Goal: Task Accomplishment & Management: Complete application form

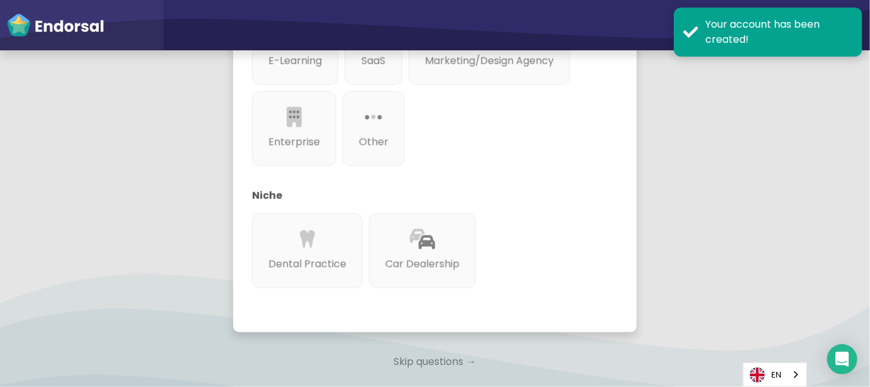
scroll to position [167, 0]
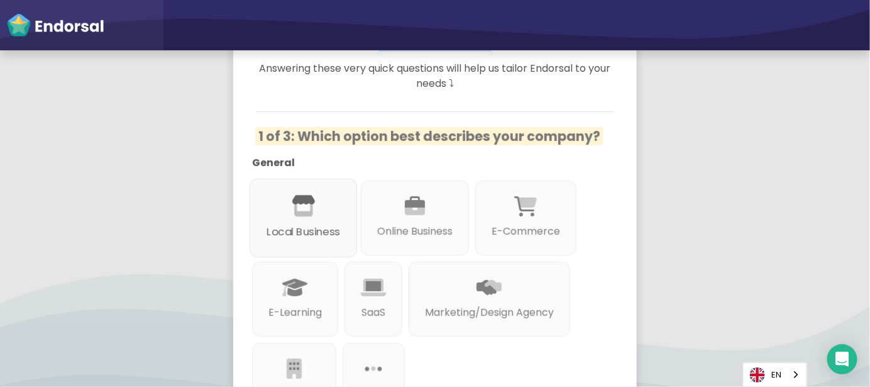
click at [292, 196] on icon at bounding box center [304, 206] width 24 height 21
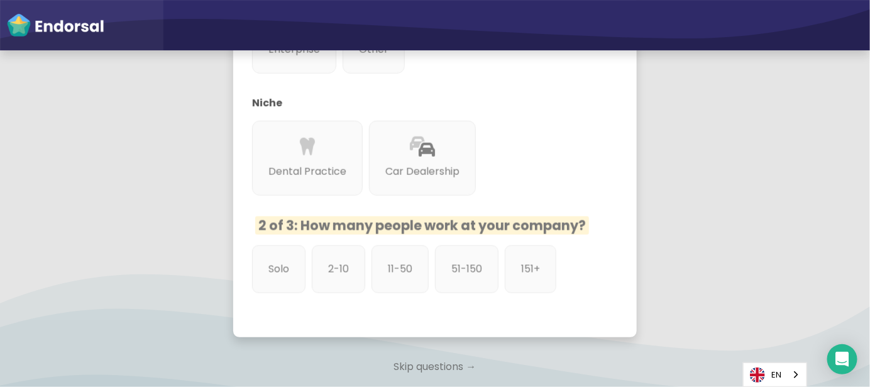
scroll to position [585, 0]
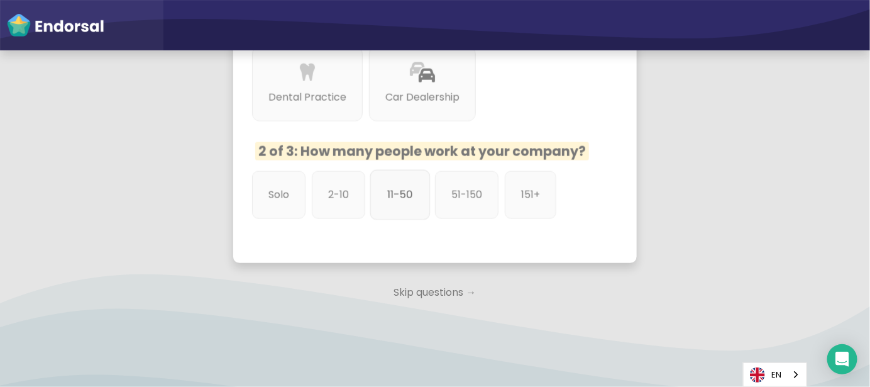
click at [406, 187] on p "11-50" at bounding box center [400, 195] width 26 height 16
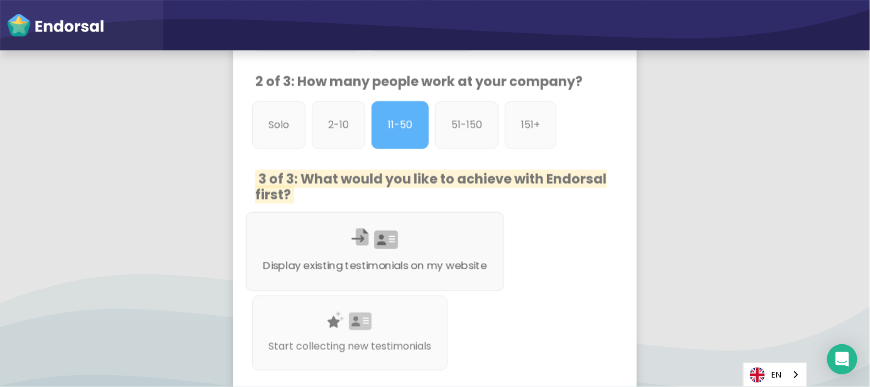
scroll to position [753, 0]
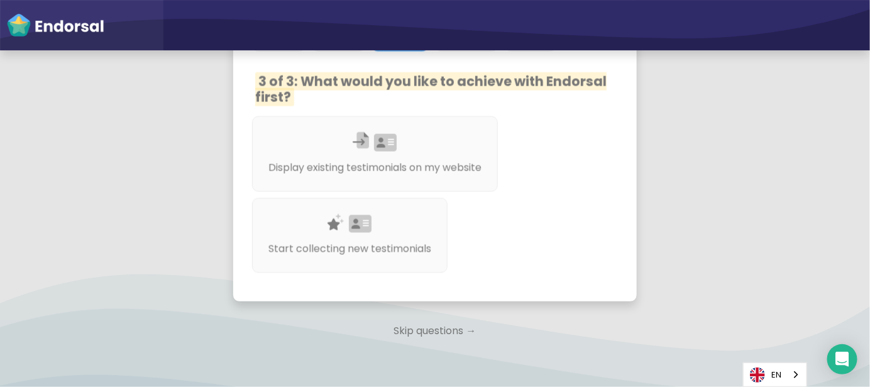
click at [426, 317] on p "Skip questions →" at bounding box center [435, 331] width 404 height 28
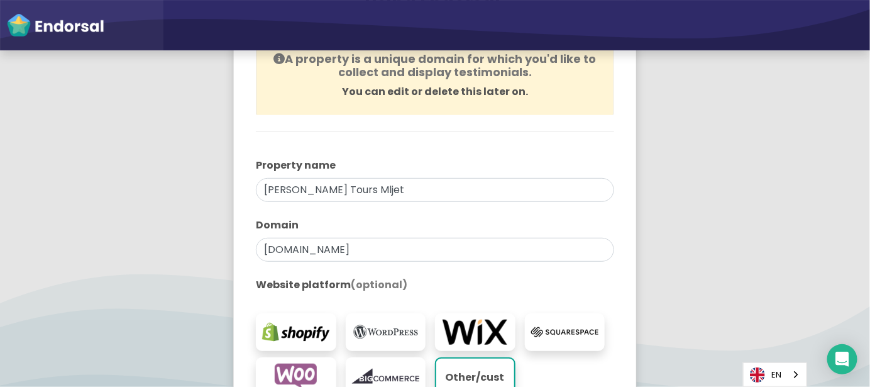
scroll to position [335, 0]
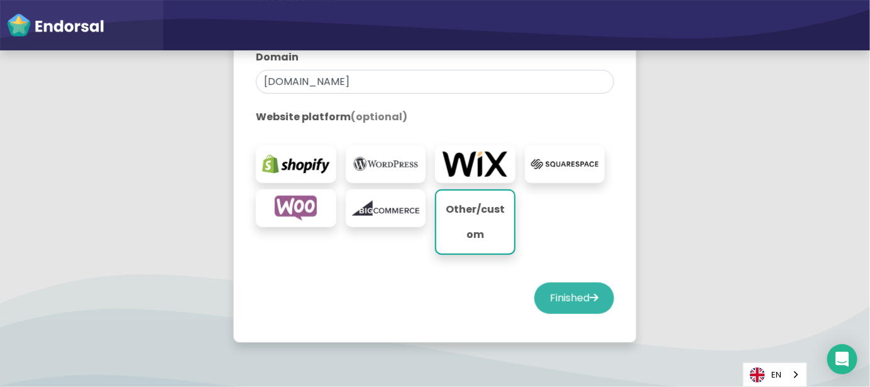
click at [565, 296] on button "Finished" at bounding box center [574, 297] width 80 height 31
select select "14"
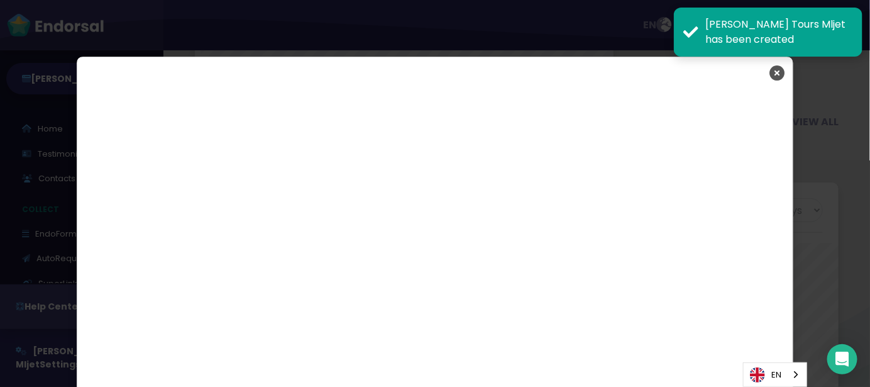
scroll to position [628427, 628290]
click at [776, 75] on icon "Close" at bounding box center [777, 72] width 15 height 31
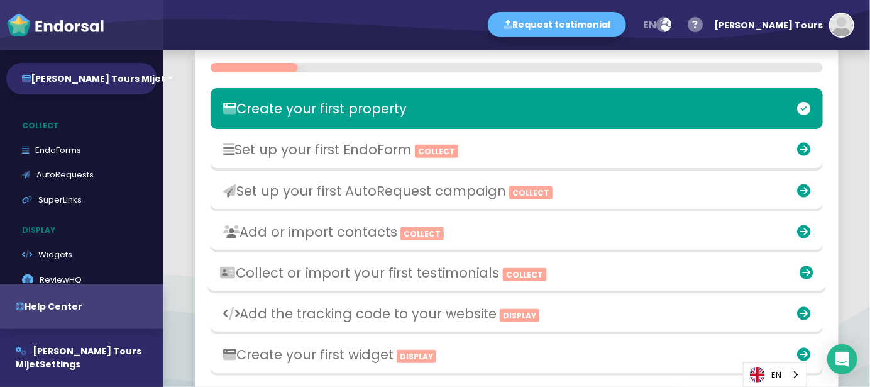
scroll to position [335, 0]
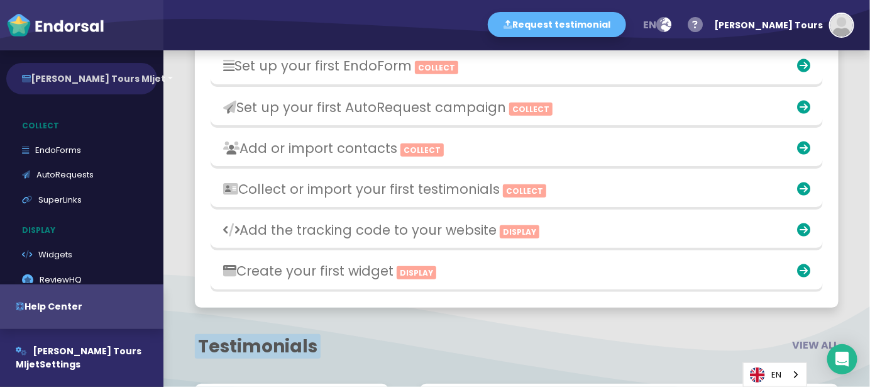
click at [116, 84] on button "[PERSON_NAME] Tours Mljet" at bounding box center [81, 78] width 151 height 31
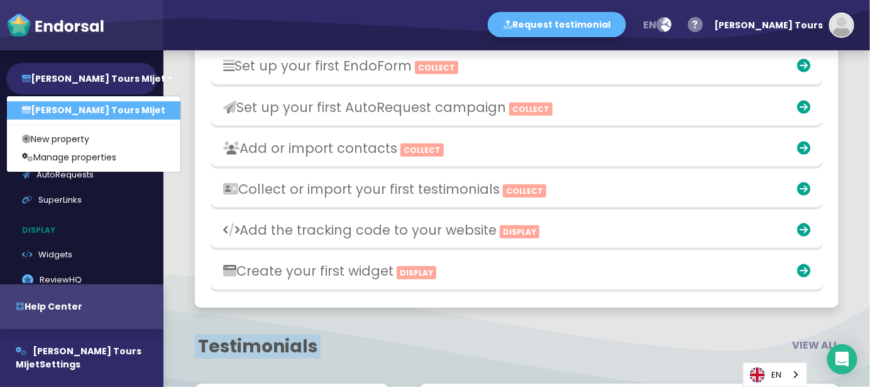
scroll to position [0, 0]
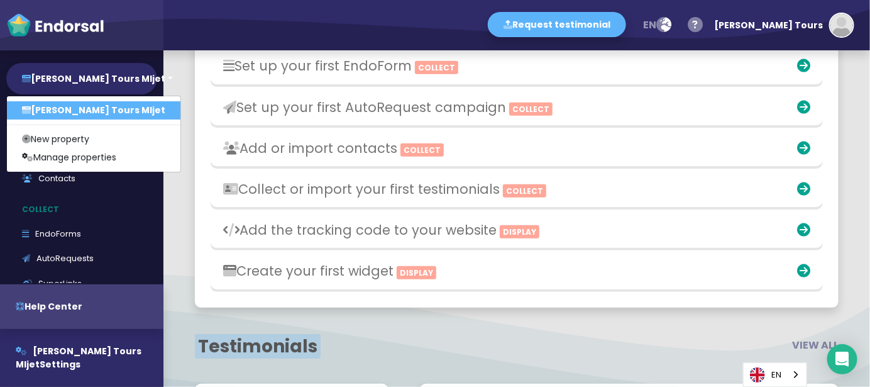
click at [128, 216] on p "Collect" at bounding box center [84, 209] width 157 height 24
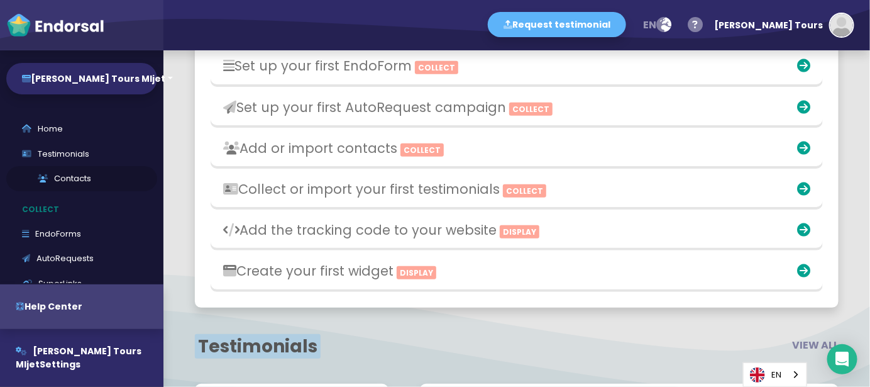
click at [85, 177] on link "Contacts" at bounding box center [81, 178] width 151 height 25
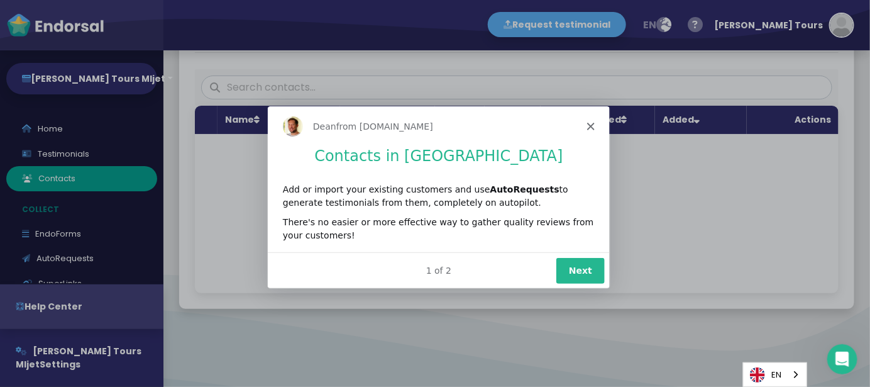
click at [588, 123] on polygon "Close" at bounding box center [590, 125] width 8 height 8
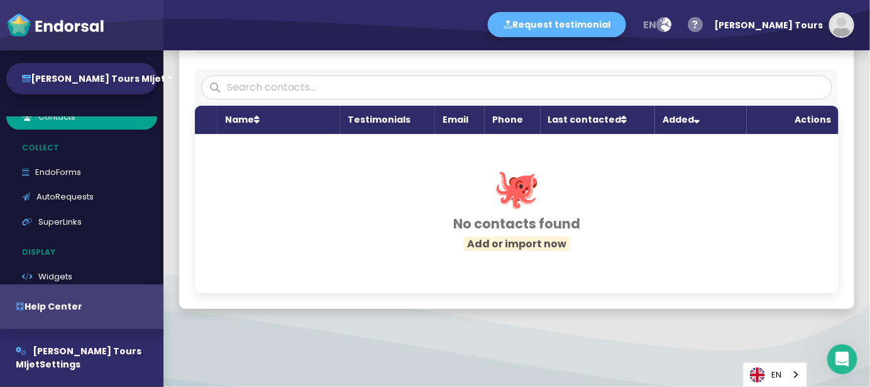
scroll to position [84, 0]
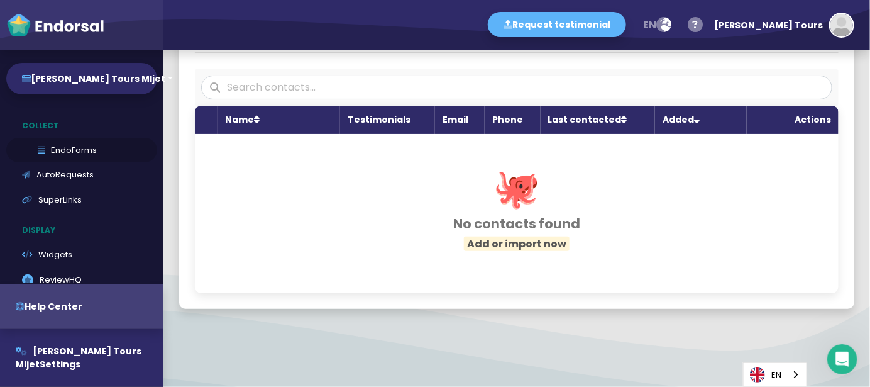
click at [91, 150] on link "EndoForms" at bounding box center [81, 150] width 151 height 25
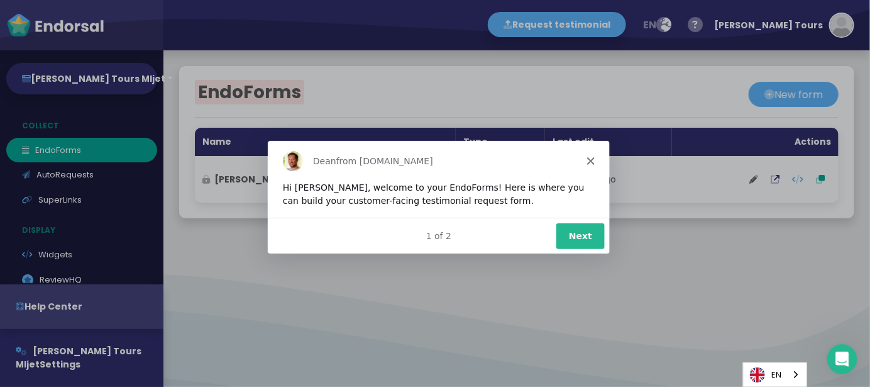
click at [594, 157] on div "[PERSON_NAME] from [DOMAIN_NAME]" at bounding box center [438, 160] width 342 height 40
click at [591, 157] on icon "Close" at bounding box center [590, 160] width 8 height 8
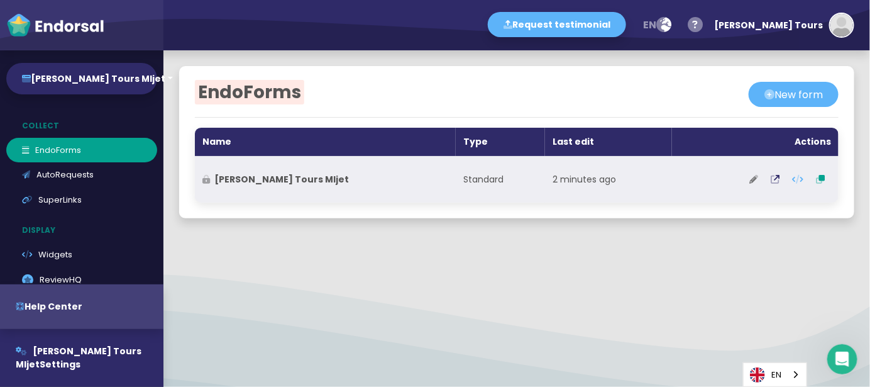
click at [749, 180] on icon at bounding box center [753, 179] width 9 height 9
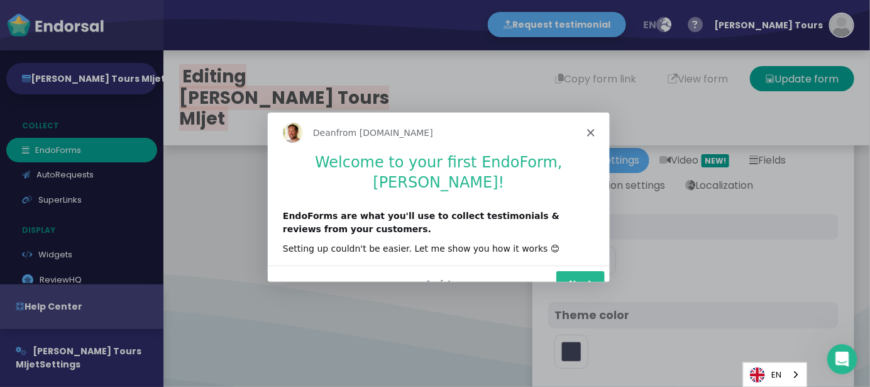
type input "#5DB3F9"
click at [583, 270] on button "Next" at bounding box center [579, 283] width 48 height 26
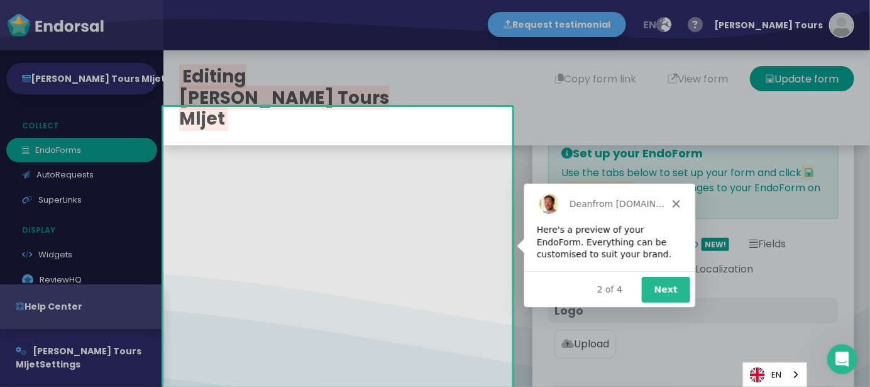
drag, startPoint x: 1019, startPoint y: 348, endPoint x: 626, endPoint y: 277, distance: 399.4
click at [654, 282] on button "Next" at bounding box center [665, 288] width 48 height 26
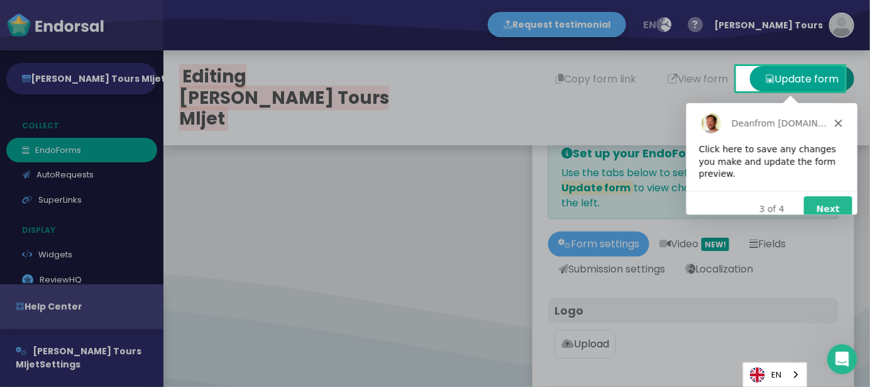
click at [836, 125] on icon "Close" at bounding box center [838, 122] width 8 height 8
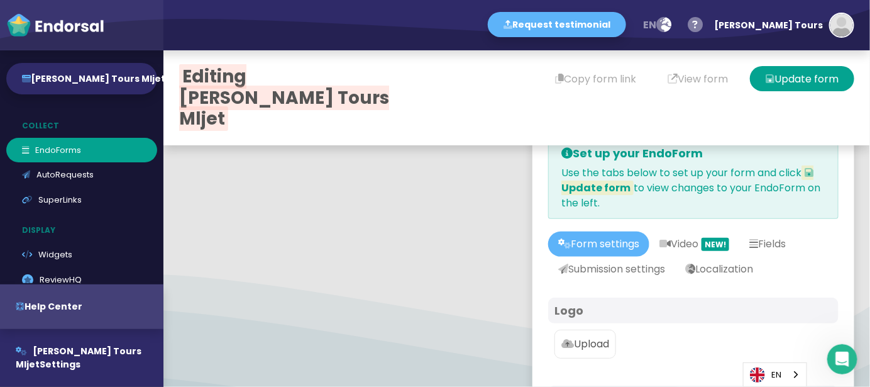
click at [571, 342] on p "Upload" at bounding box center [585, 343] width 48 height 15
click at [0, 0] on input "Upload" at bounding box center [0, 0] width 0 height 0
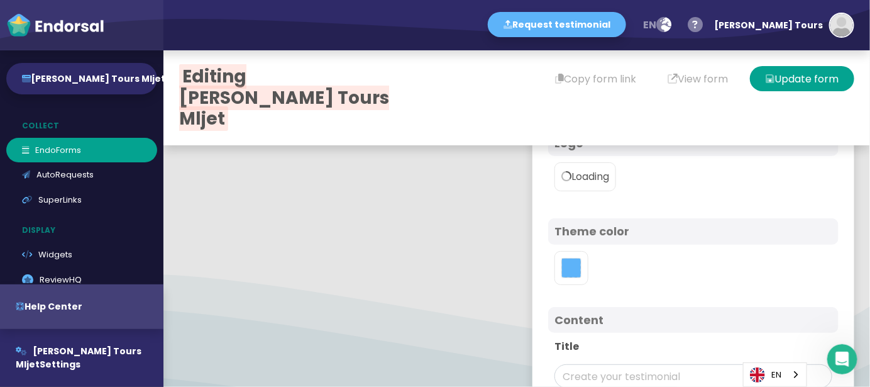
scroll to position [335, 0]
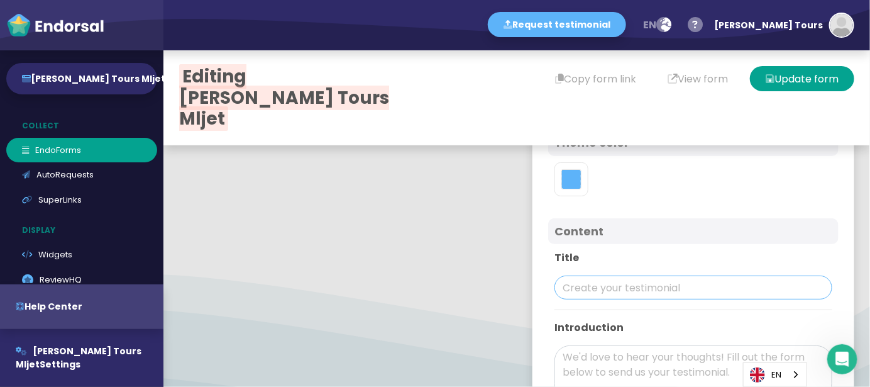
click at [642, 275] on input "text" at bounding box center [694, 287] width 278 height 24
click at [618, 285] on input "text" at bounding box center [694, 287] width 278 height 24
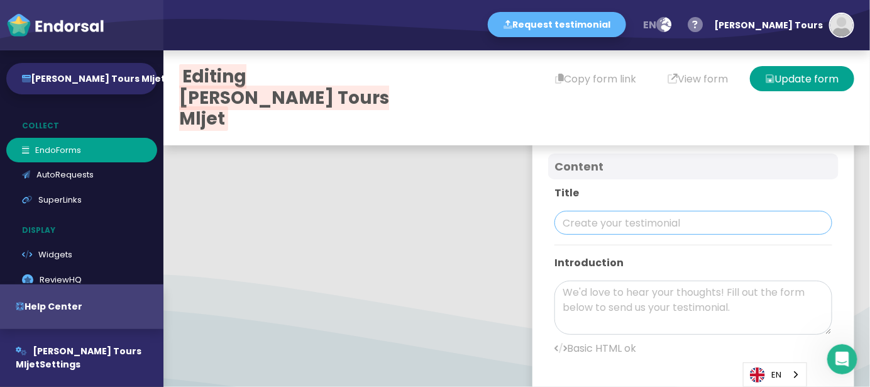
scroll to position [419, 0]
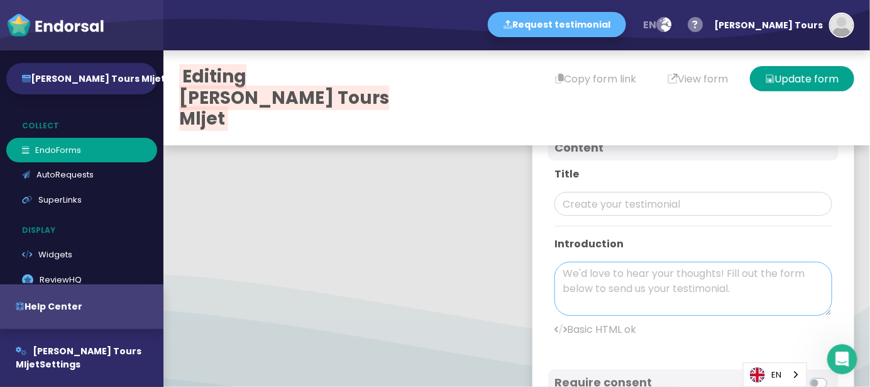
click at [627, 279] on textarea at bounding box center [694, 289] width 278 height 54
click at [615, 200] on input "text" at bounding box center [694, 204] width 278 height 24
paste input "Unforgettable Eco-Friendly Tour with E-Tuk Tours Mljet"
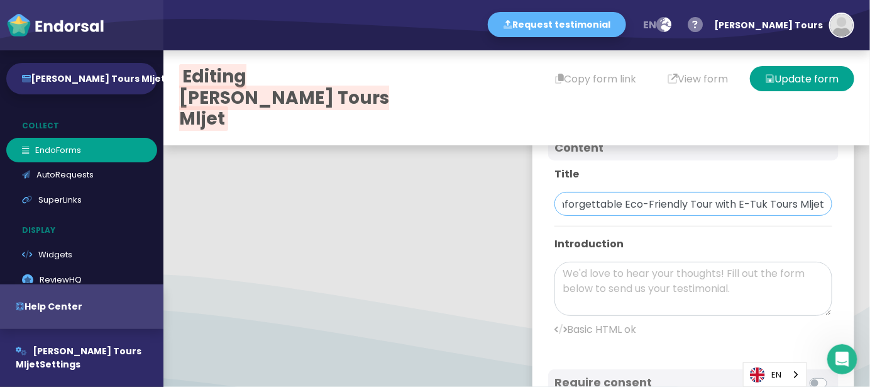
type input "Unforgettable Eco-Friendly Tour with E-Tuk Tours Mljet"
click at [600, 285] on textarea at bounding box center [694, 289] width 278 height 54
paste textarea "I recently had the pleasure of exploring the beautiful island of [GEOGRAPHIC_DA…"
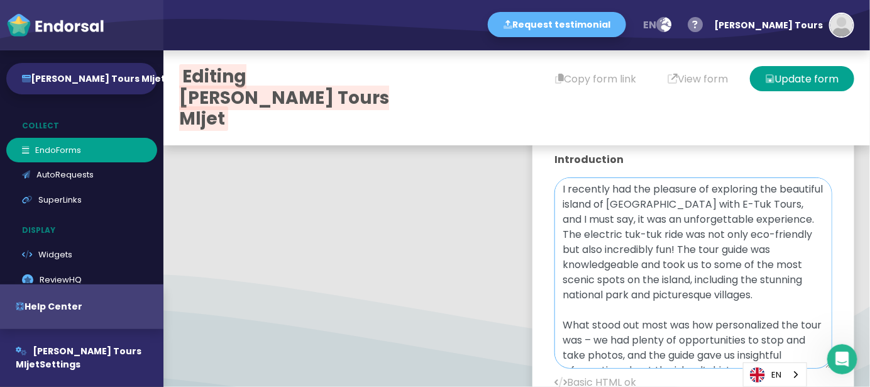
drag, startPoint x: 811, startPoint y: 228, endPoint x: 800, endPoint y: 375, distance: 147.6
click at [800, 0] on body "Request testimonial en Language English French German Spanish Italian Norwegian…" at bounding box center [435, 0] width 870 height 0
drag, startPoint x: 574, startPoint y: 235, endPoint x: 647, endPoint y: 235, distance: 72.9
click at [647, 235] on textarea "I recently had the pleasure of exploring the beautiful island of [GEOGRAPHIC_DA…" at bounding box center [694, 277] width 278 height 201
paste textarea "<b><a href="[URL][DOMAIN_NAME]">e tuk tour Mljet</a></b>"
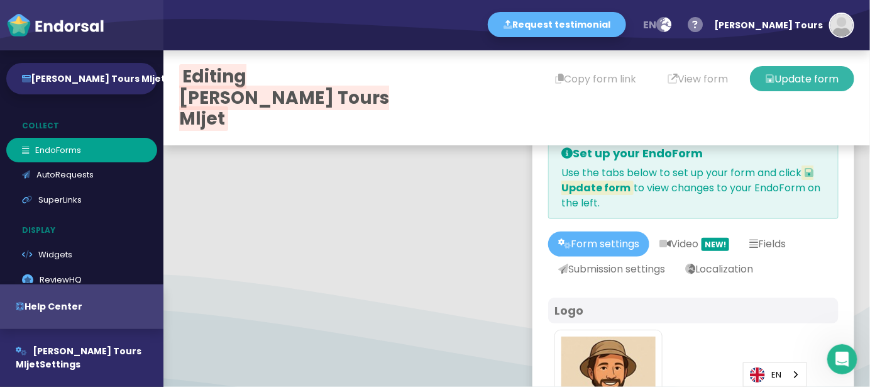
type textarea "I recently had the pleasure of exploring the beautiful island of [GEOGRAPHIC_DA…"
click at [775, 78] on button "Update form" at bounding box center [802, 78] width 104 height 25
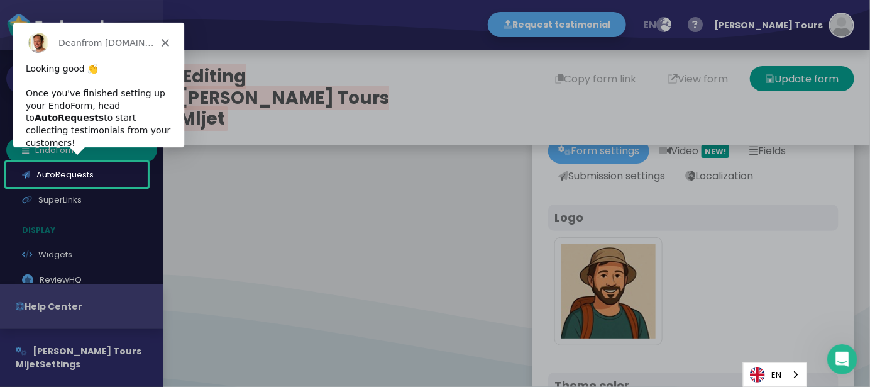
drag, startPoint x: 499, startPoint y: 153, endPoint x: 505, endPoint y: 198, distance: 45.1
click at [505, 198] on div "Product tour overlay" at bounding box center [435, 193] width 870 height 387
click at [688, 77] on div "Product tour overlay" at bounding box center [435, 193] width 870 height 387
click at [163, 39] on icon "Close" at bounding box center [165, 42] width 8 height 8
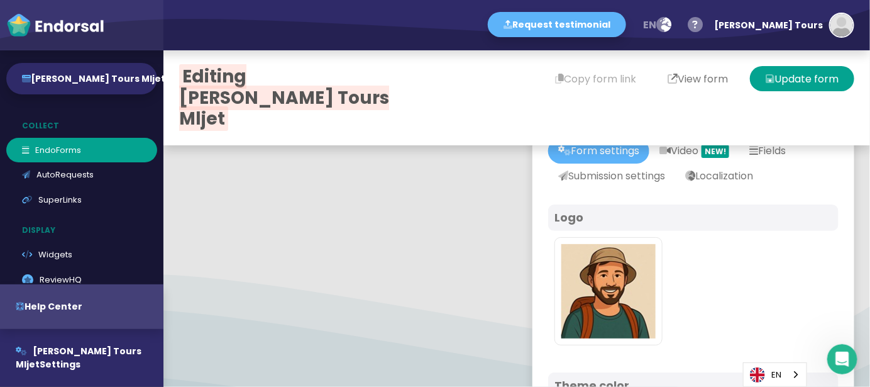
click at [678, 79] on button "View form" at bounding box center [698, 78] width 92 height 25
